Goal: Transaction & Acquisition: Book appointment/travel/reservation

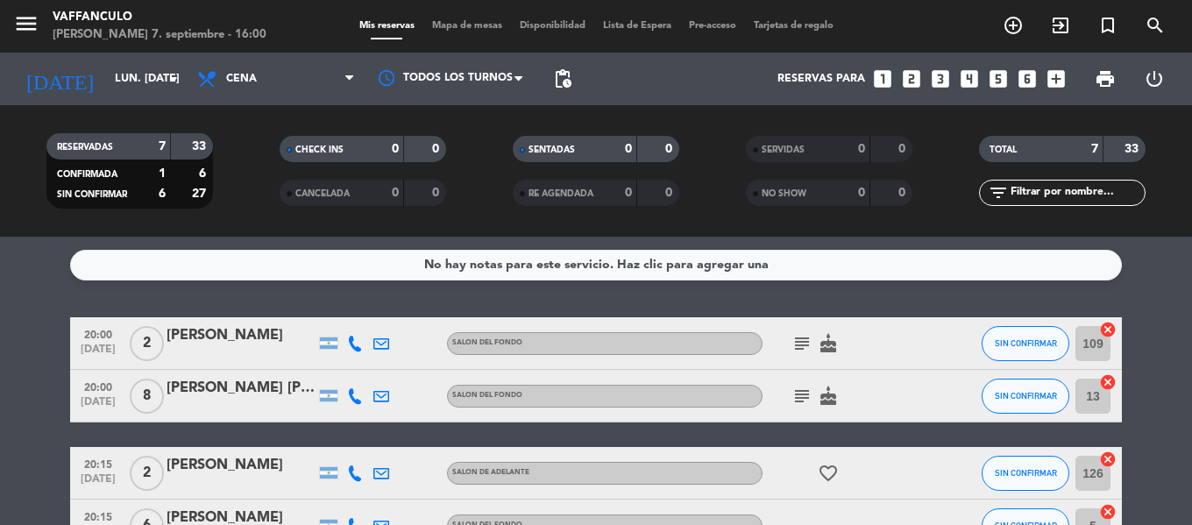
click at [131, 73] on input "lun. [DATE]" at bounding box center [180, 79] width 148 height 30
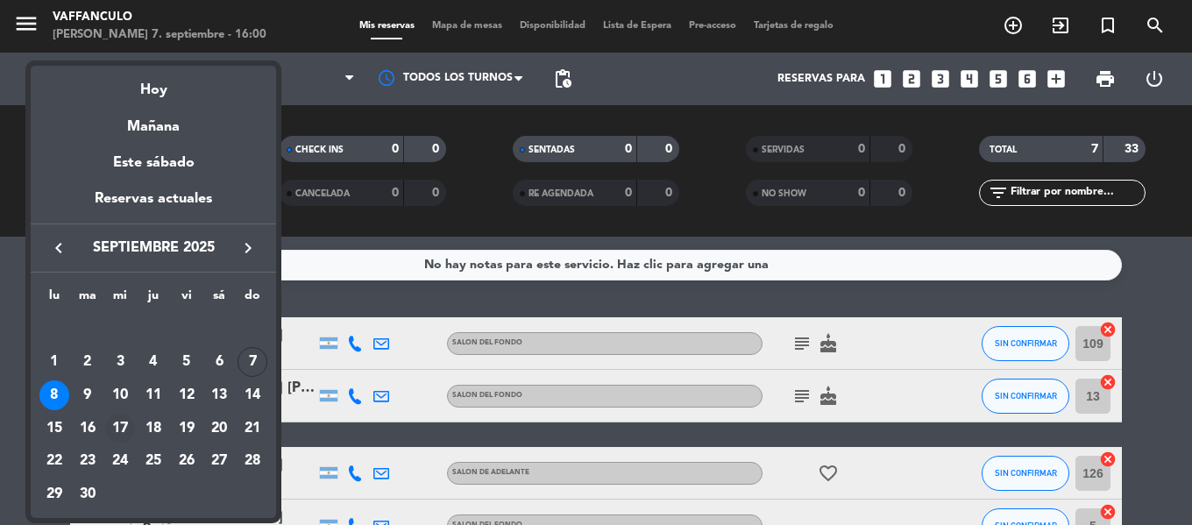
click at [120, 431] on div "17" at bounding box center [120, 429] width 30 height 30
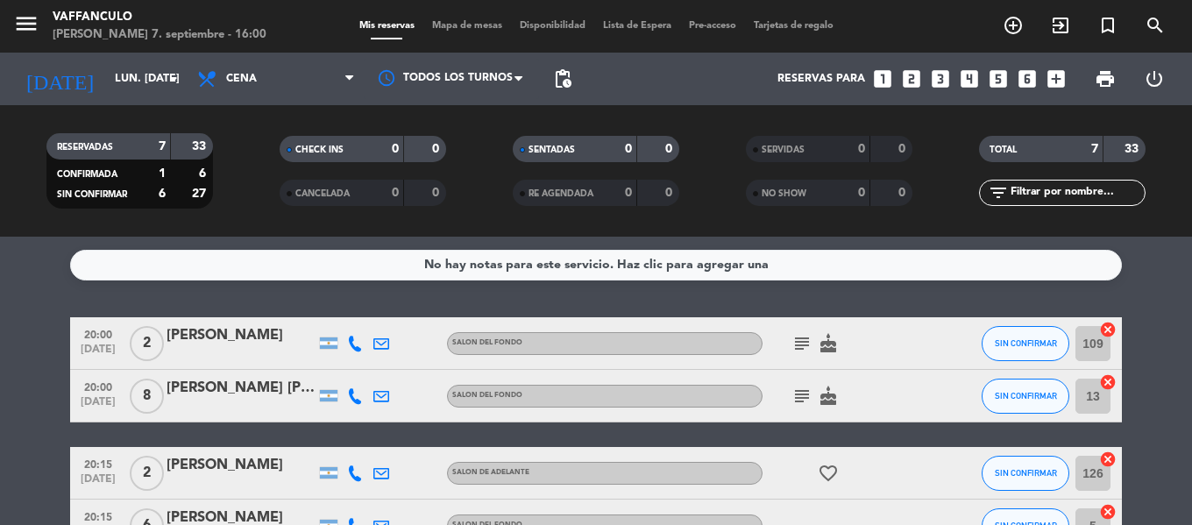
type input "mié. [DATE]"
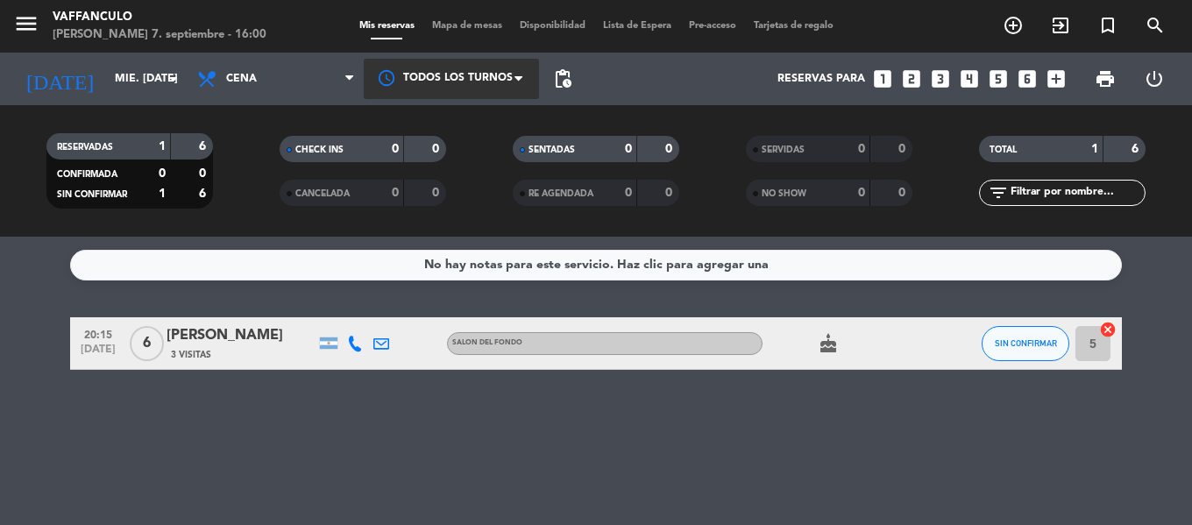
click at [501, 92] on div at bounding box center [451, 78] width 175 height 39
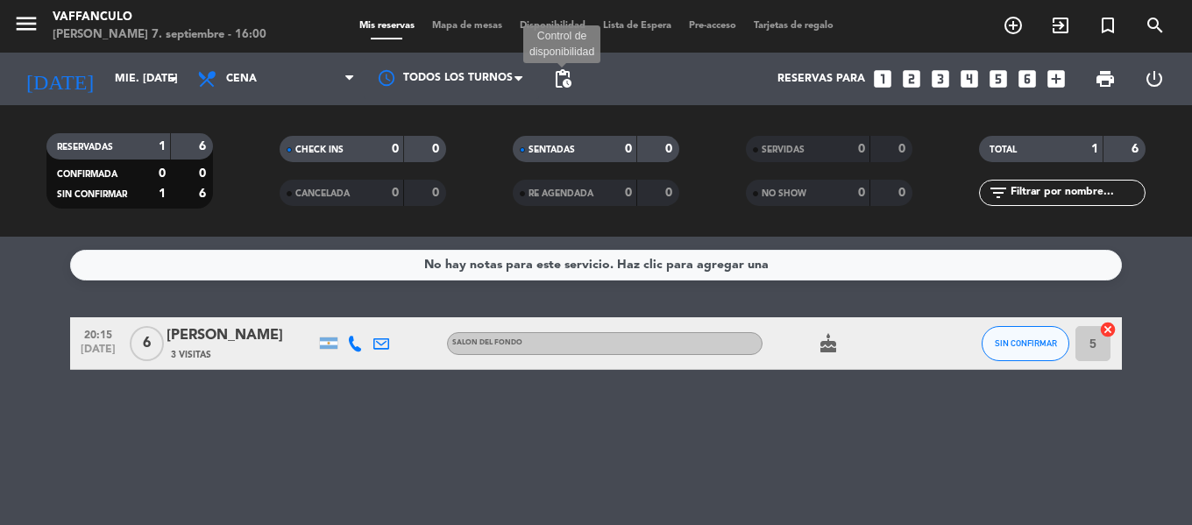
click at [567, 71] on span "pending_actions" at bounding box center [562, 78] width 21 height 21
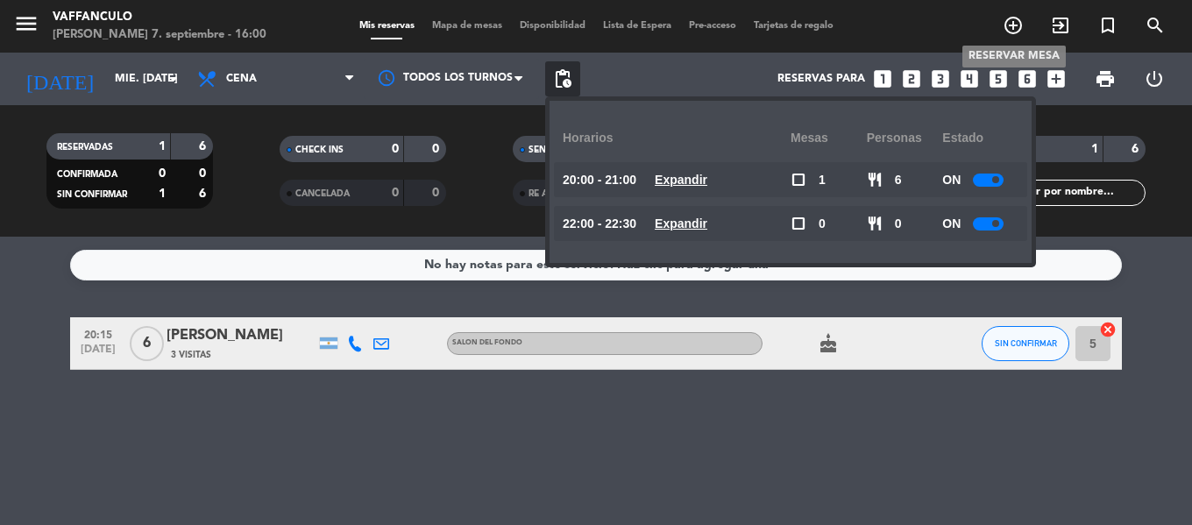
click at [1014, 29] on icon "add_circle_outline" at bounding box center [1012, 25] width 21 height 21
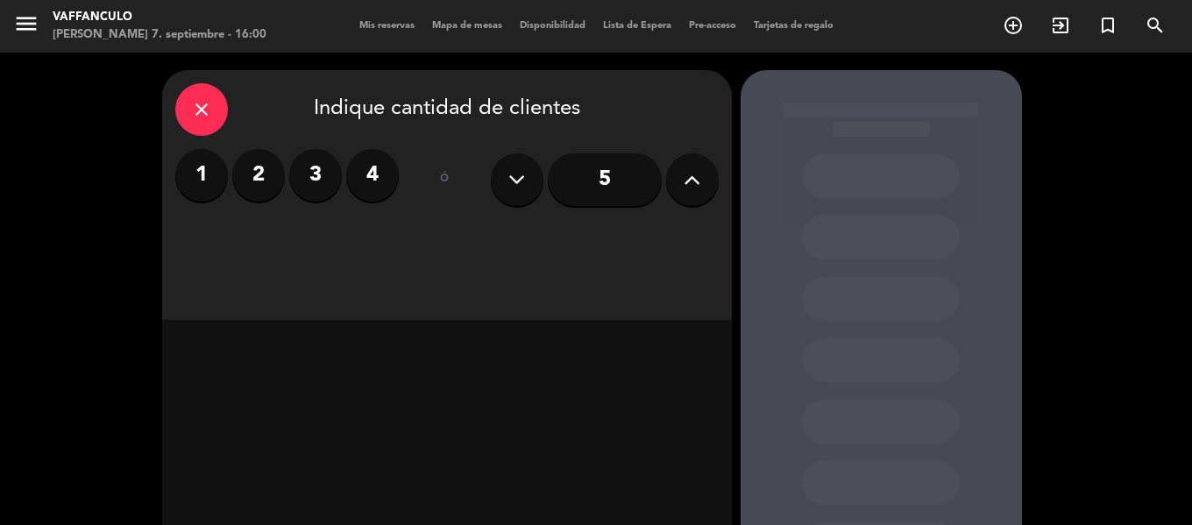
click at [612, 177] on input "5" at bounding box center [605, 179] width 114 height 53
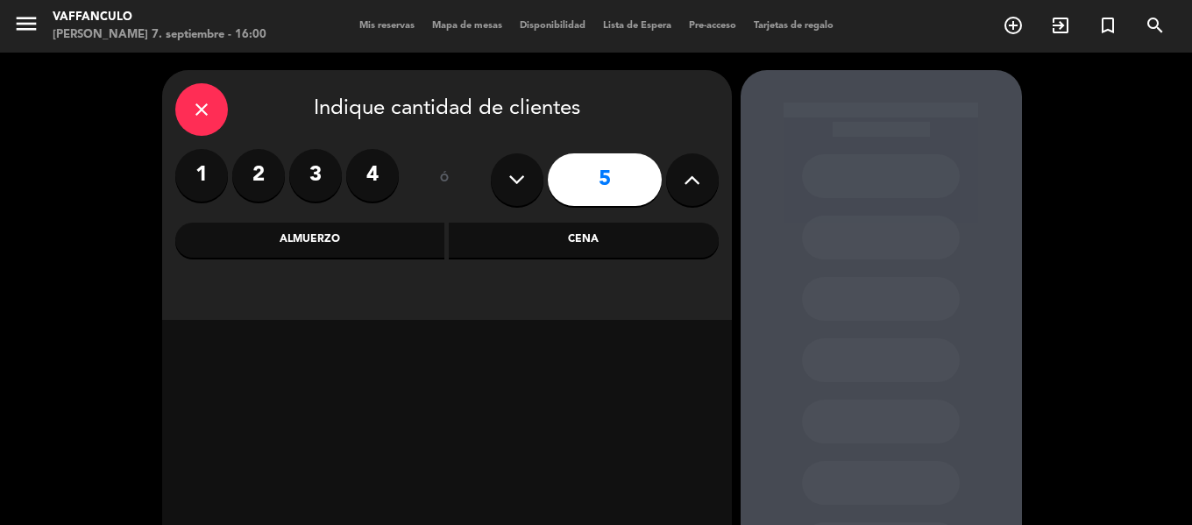
click at [602, 234] on div "Cena" at bounding box center [584, 240] width 270 height 35
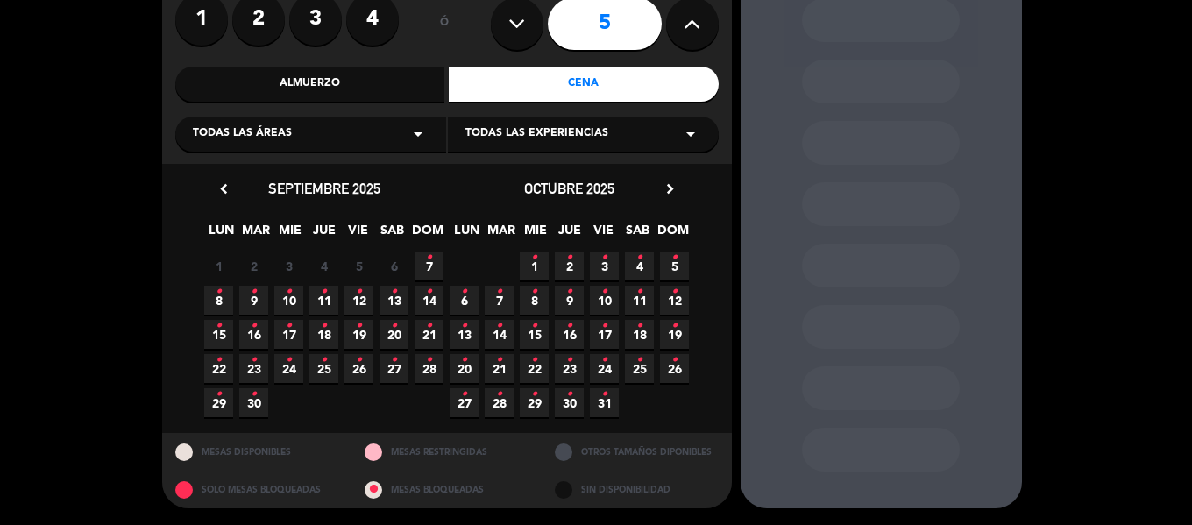
drag, startPoint x: 427, startPoint y: 260, endPoint x: 427, endPoint y: 282, distance: 21.9
click at [428, 259] on icon "•" at bounding box center [429, 258] width 6 height 28
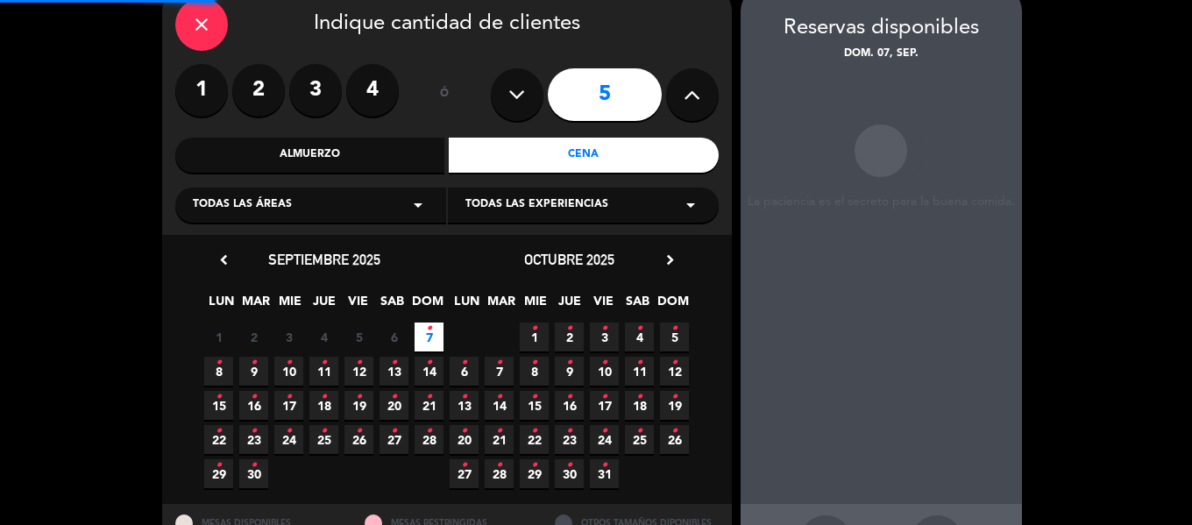
scroll to position [70, 0]
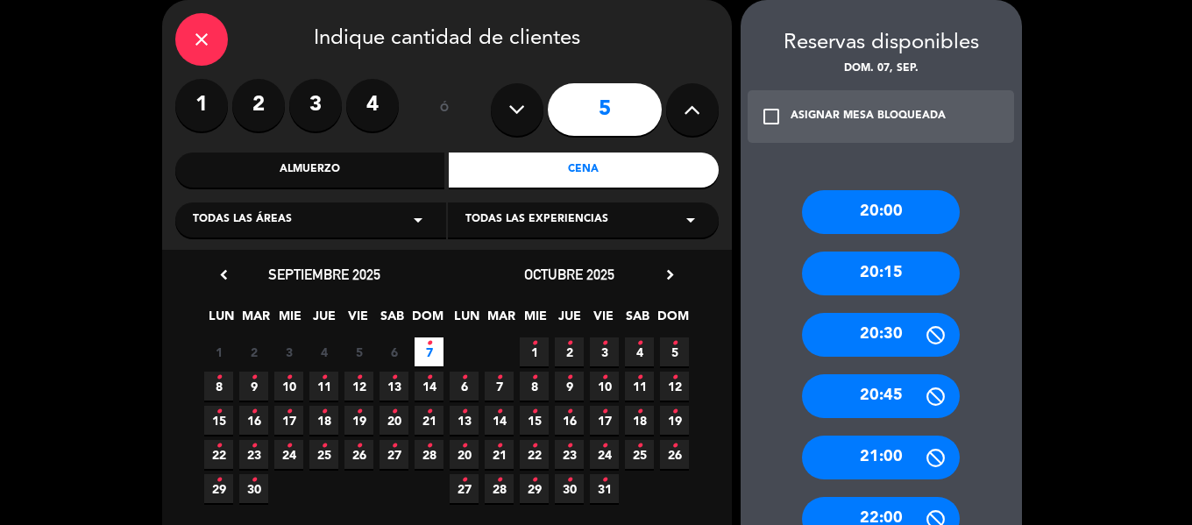
click at [285, 406] on span "17 •" at bounding box center [288, 420] width 29 height 29
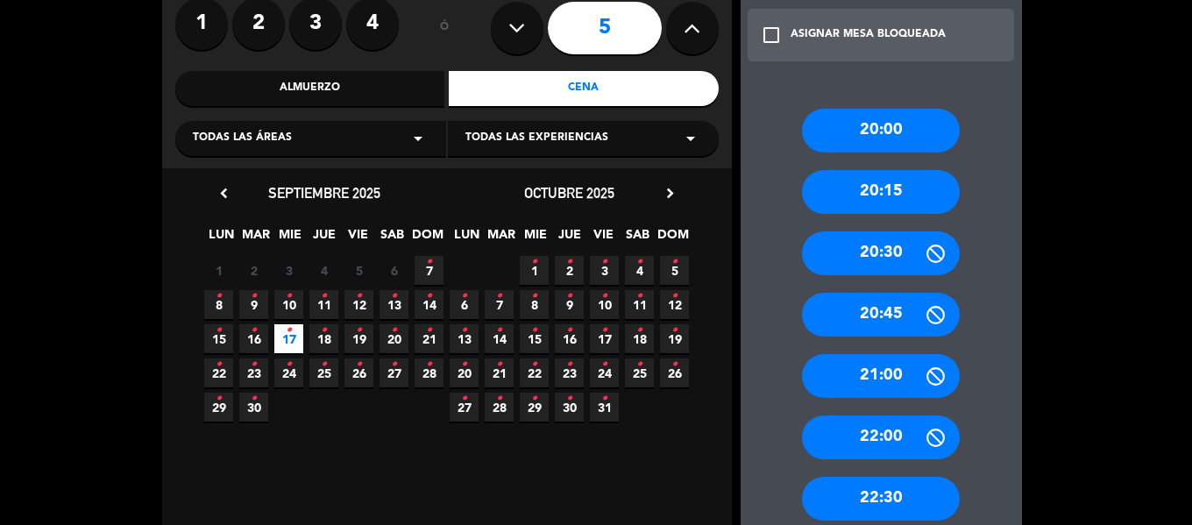
scroll to position [0, 0]
